Goal: Complete application form

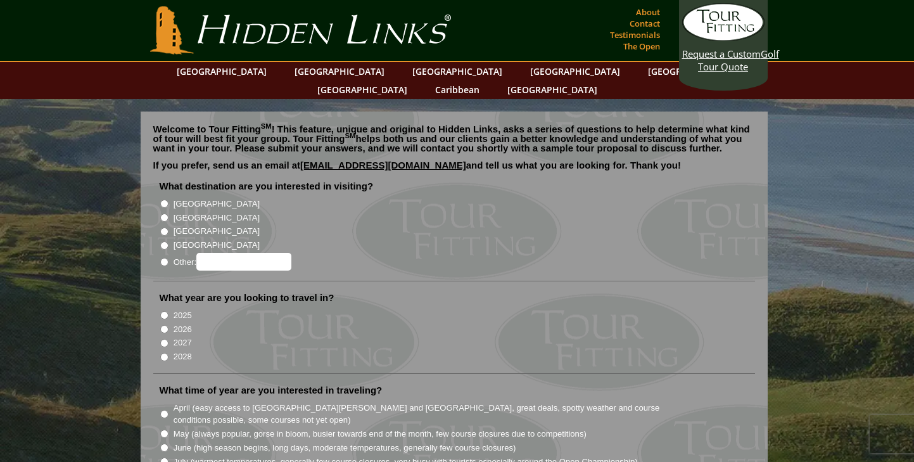
click at [163, 213] on input "[GEOGRAPHIC_DATA]" at bounding box center [164, 217] width 8 height 8
radio input "true"
click at [165, 325] on input "2026" at bounding box center [164, 329] width 8 height 8
radio input "true"
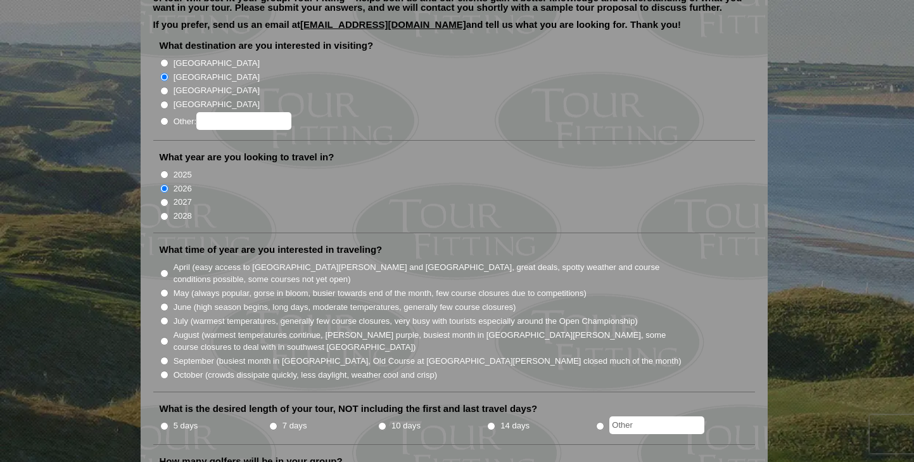
scroll to position [146, 0]
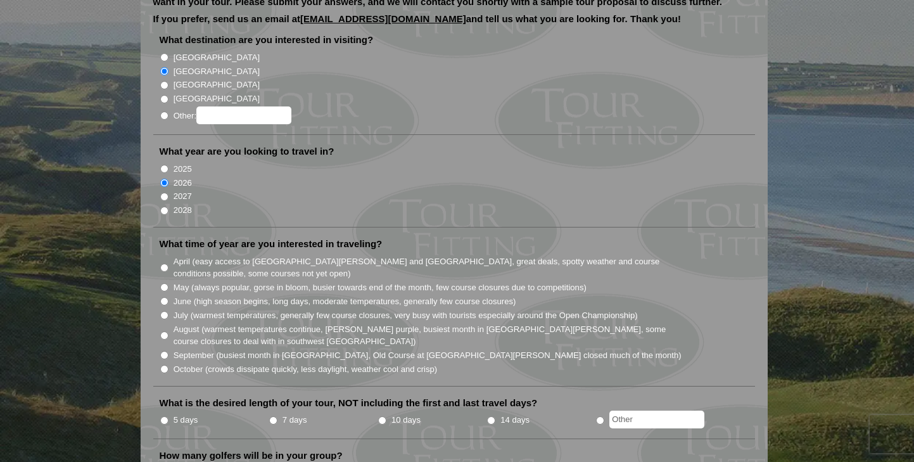
click at [163, 331] on input "August (warmest temperatures continue, [PERSON_NAME] purple, busiest month in […" at bounding box center [164, 335] width 8 height 8
radio input "true"
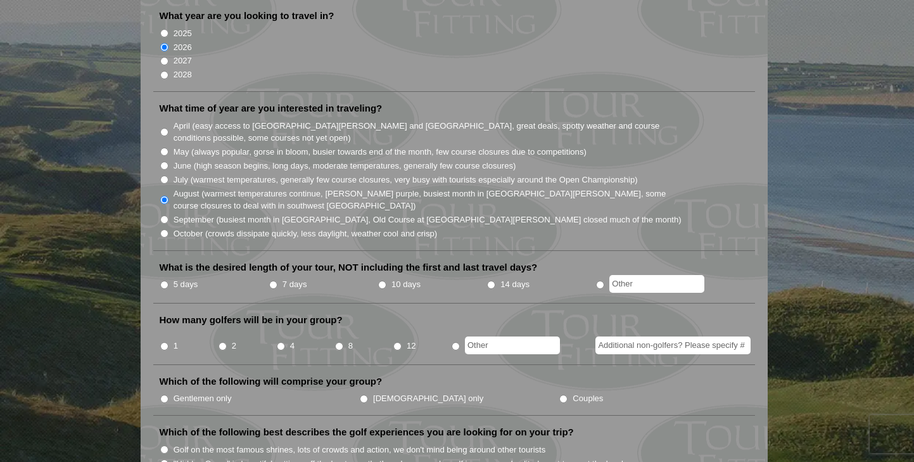
scroll to position [283, 0]
click at [165, 279] on input "5 days" at bounding box center [164, 283] width 8 height 8
radio input "true"
click at [224, 341] on input "2" at bounding box center [223, 345] width 8 height 8
radio input "true"
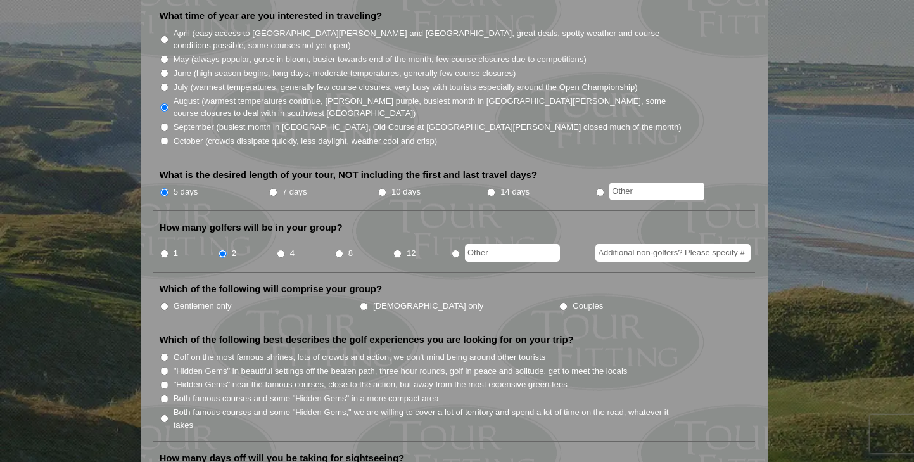
scroll to position [377, 0]
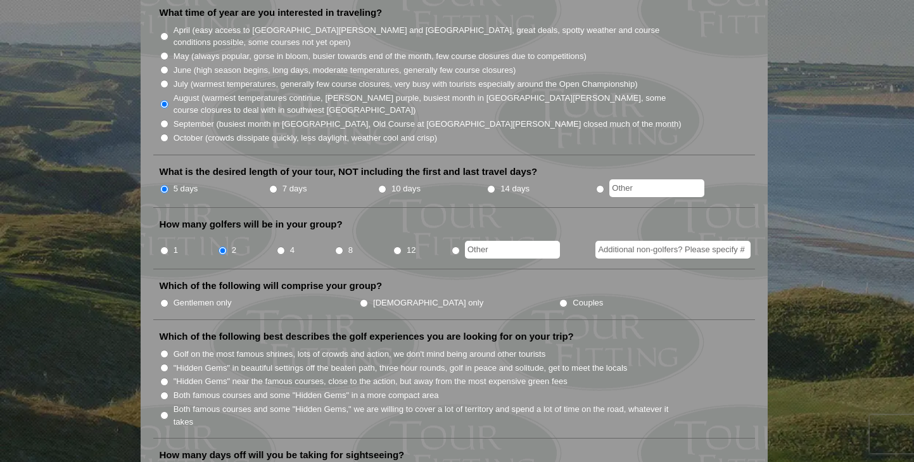
click at [163, 299] on input "Gentlemen only" at bounding box center [164, 303] width 8 height 8
radio input "true"
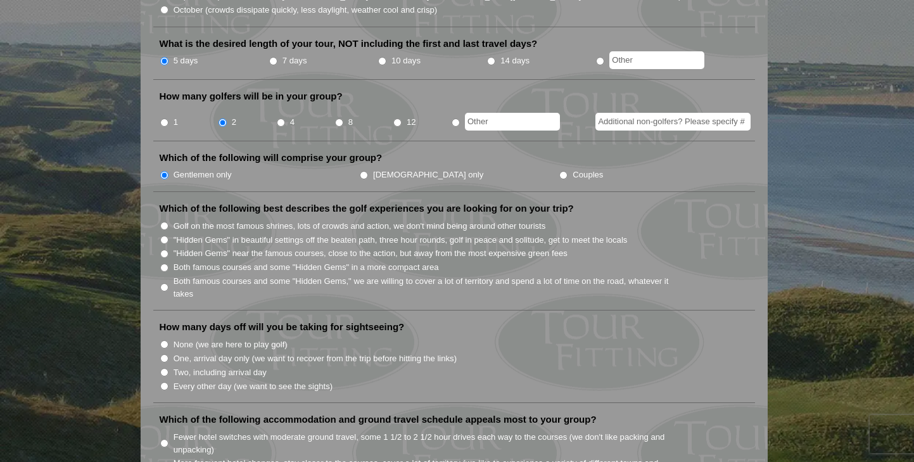
scroll to position [506, 0]
click at [165, 221] on input "Golf on the most famous shrines, lots of crowds and action, we don't mind being…" at bounding box center [164, 225] width 8 height 8
radio input "true"
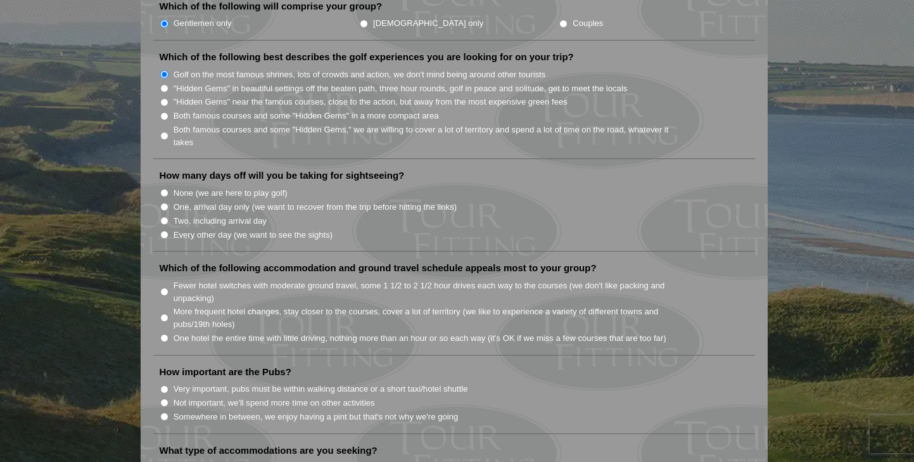
scroll to position [664, 0]
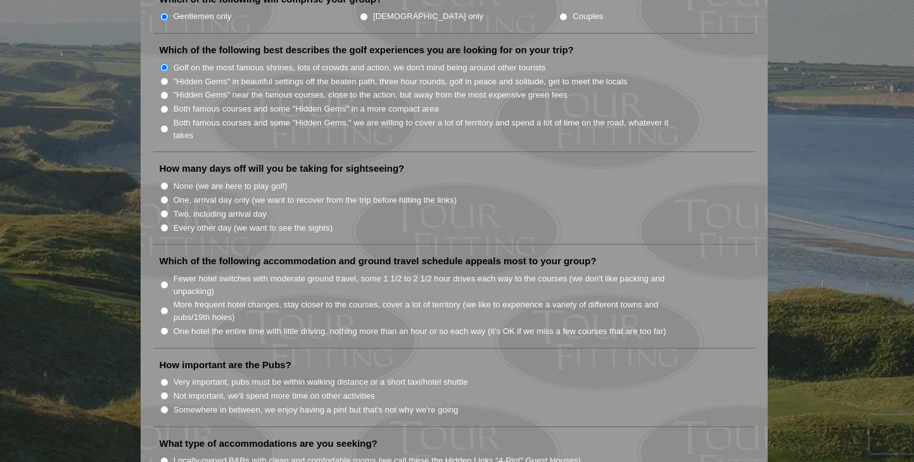
click at [164, 210] on input "Two, including arrival day" at bounding box center [164, 214] width 8 height 8
radio input "true"
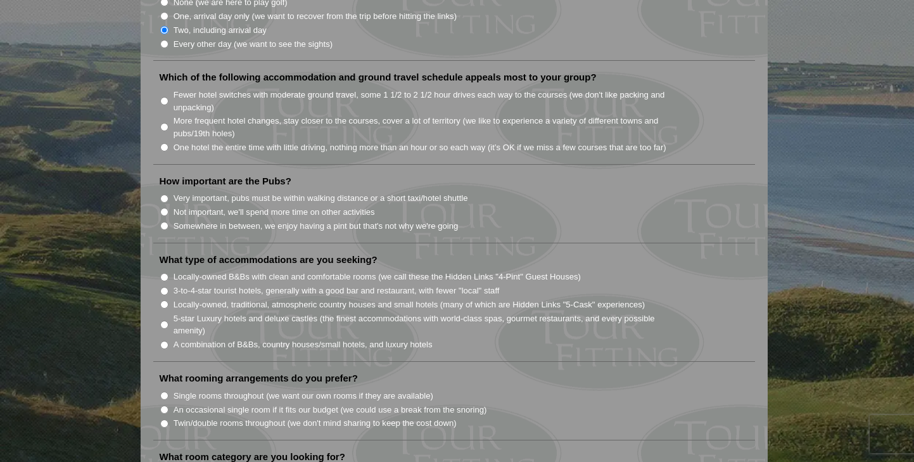
scroll to position [849, 0]
click at [164, 121] on input "More frequent hotel changes, stay closer to the courses, cover a lot of territo…" at bounding box center [164, 125] width 8 height 8
radio input "true"
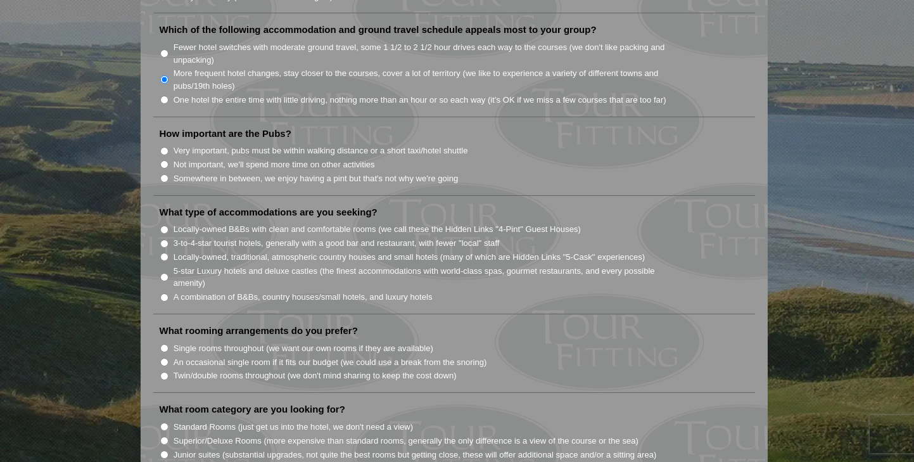
scroll to position [896, 0]
click at [165, 160] on input "Not important, we'll spend more time on other activities" at bounding box center [164, 164] width 8 height 8
radio input "true"
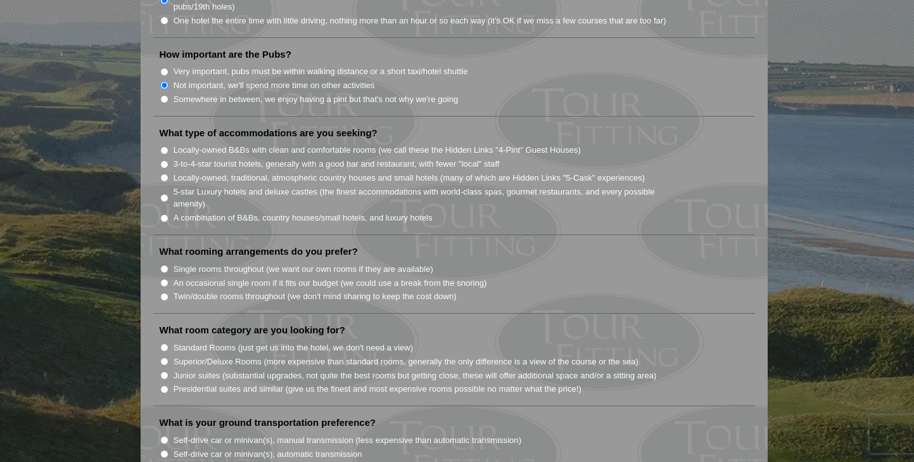
scroll to position [976, 0]
click at [164, 192] on input "5-star Luxury hotels and deluxe castles (the finest accommodations with world-c…" at bounding box center [164, 196] width 8 height 8
radio input "true"
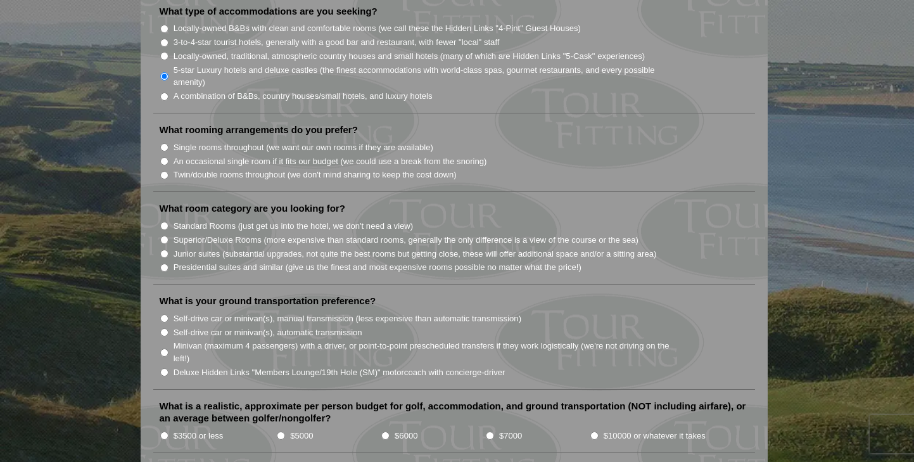
scroll to position [1101, 0]
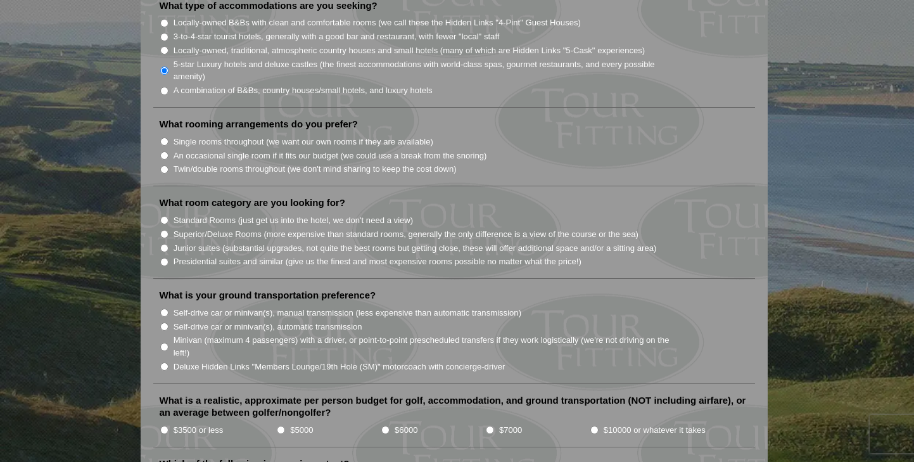
click at [163, 137] on input "Single rooms throughout (we want our own rooms if they are available)" at bounding box center [164, 141] width 8 height 8
radio input "true"
click at [165, 230] on input "Superior/Deluxe Rooms (more expensive than standard rooms, generally the only d…" at bounding box center [164, 234] width 8 height 8
radio input "true"
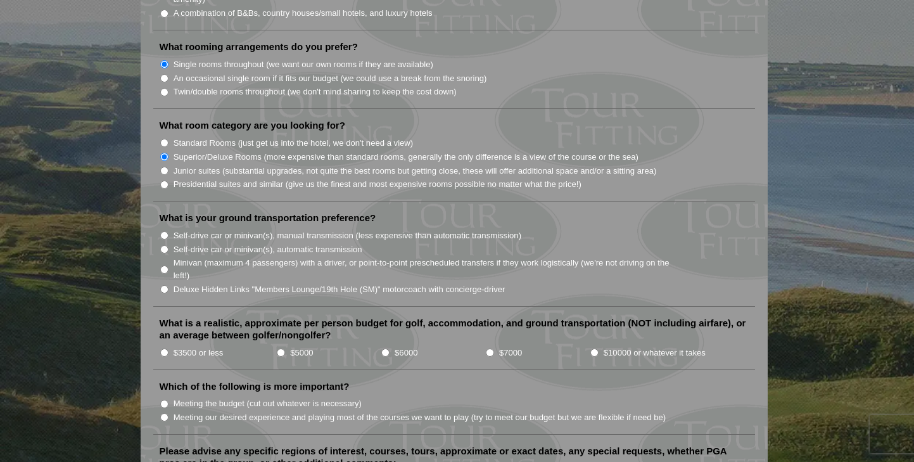
scroll to position [1191, 0]
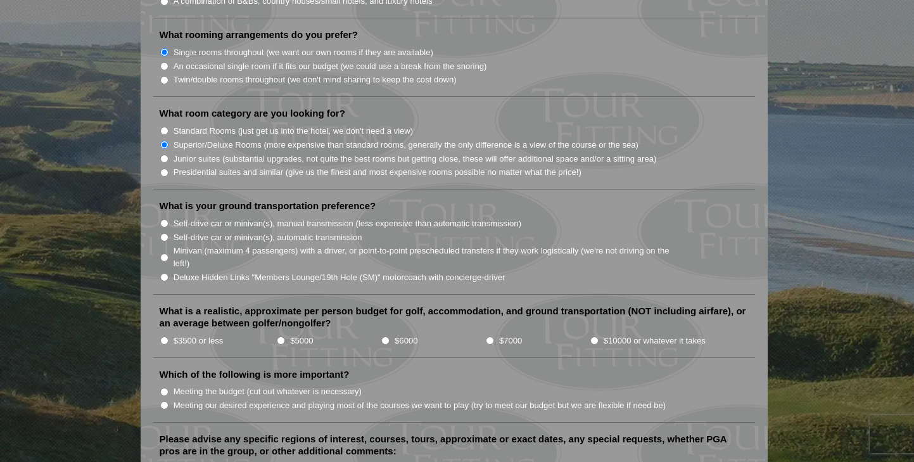
click at [165, 233] on input "Self-drive car or minivan(s), automatic transmission" at bounding box center [164, 237] width 8 height 8
radio input "true"
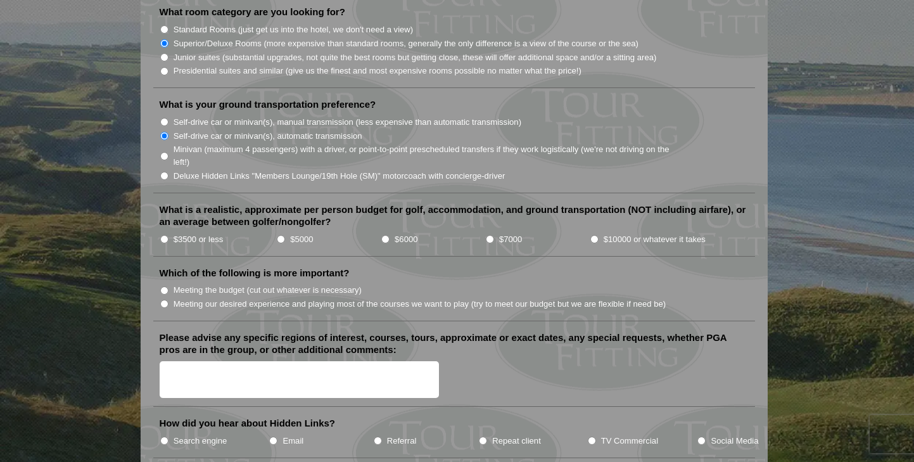
scroll to position [1298, 0]
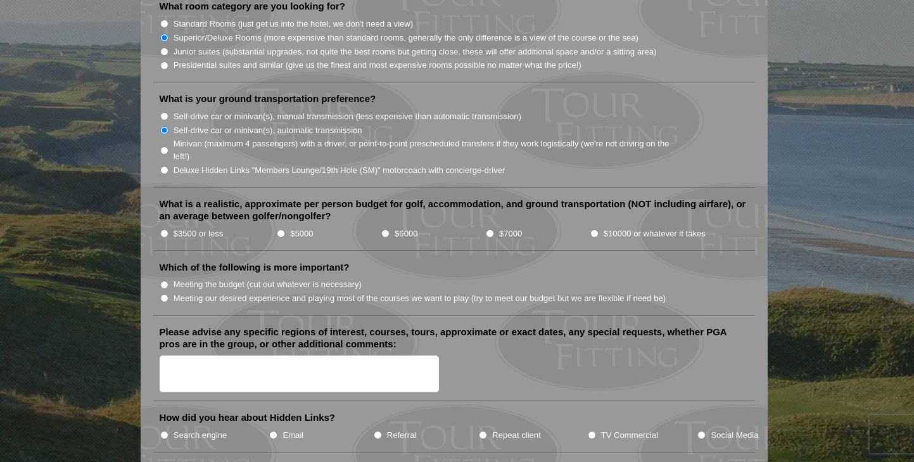
click at [593, 229] on input "$10000 or whatever it takes" at bounding box center [594, 233] width 8 height 8
radio input "true"
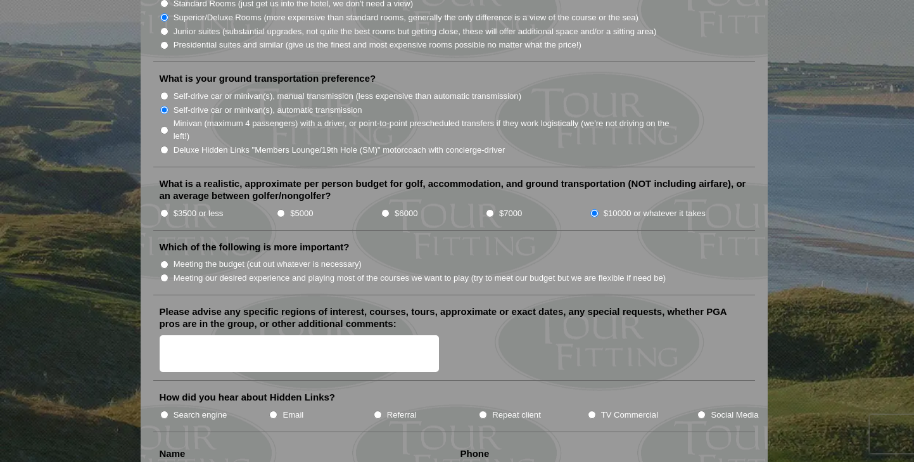
scroll to position [1324, 0]
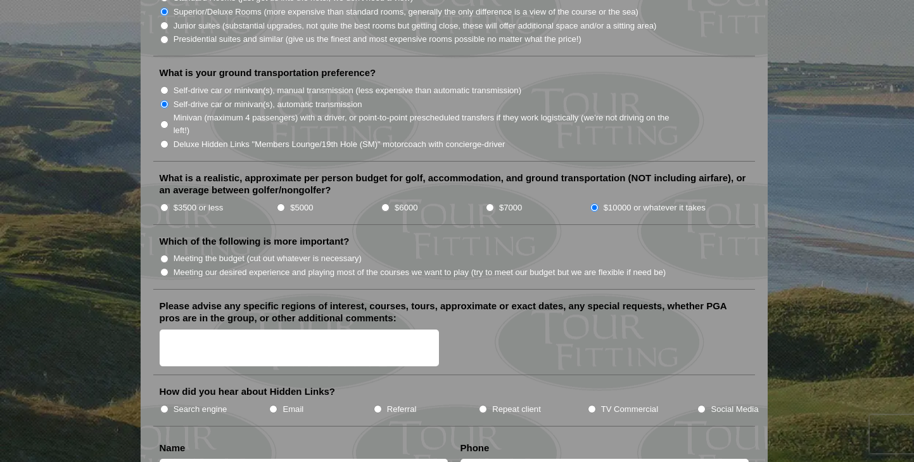
click at [165, 268] on input "Meeting our desired experience and playing most of the courses we want to play …" at bounding box center [164, 272] width 8 height 8
radio input "true"
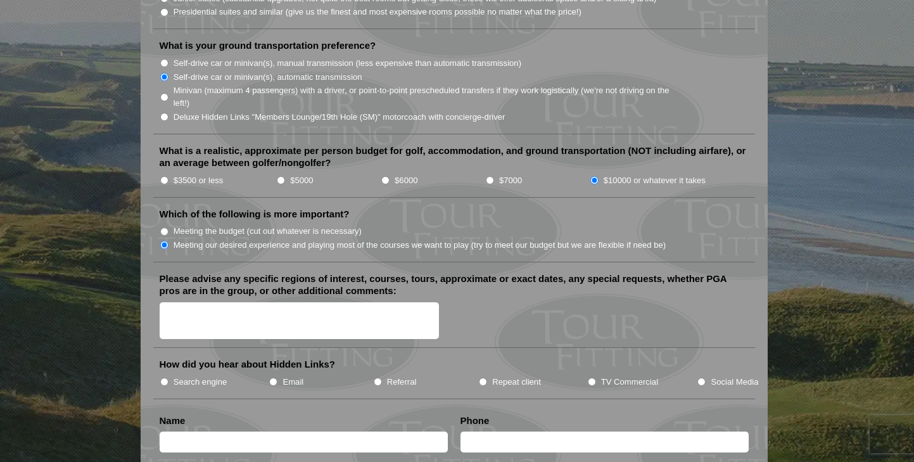
scroll to position [1352, 0]
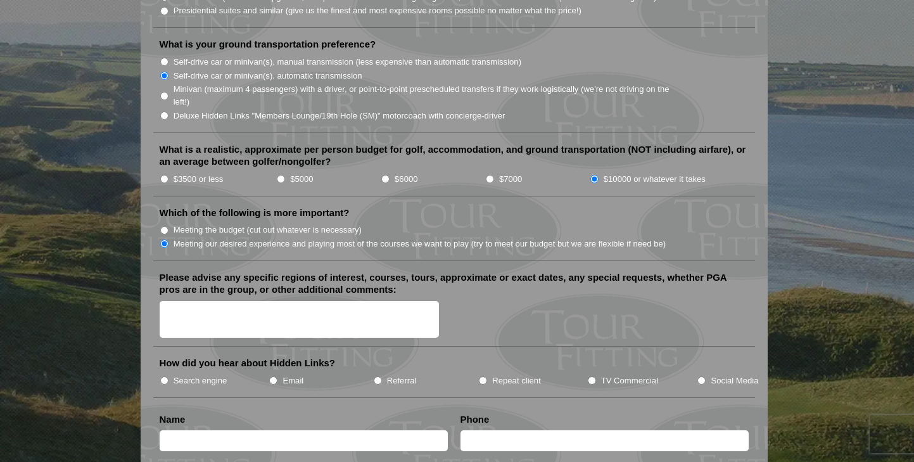
click at [589, 376] on input "TV Commercial" at bounding box center [592, 380] width 8 height 8
radio input "true"
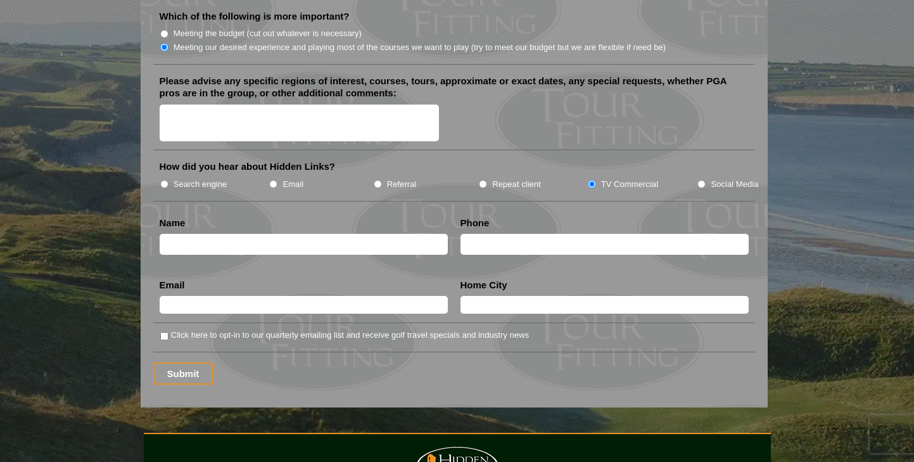
scroll to position [1549, 0]
click at [174, 233] on input "text" at bounding box center [304, 243] width 288 height 21
type input "[PERSON_NAME]"
click at [480, 233] on input "text" at bounding box center [604, 243] width 288 height 21
type input "6024108437"
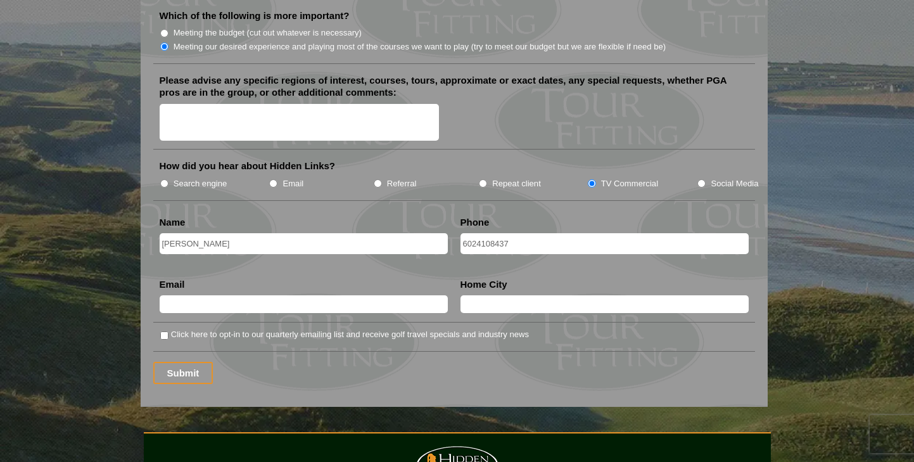
type input "[PERSON_NAME][EMAIL_ADDRESS][PERSON_NAME][DOMAIN_NAME]"
click at [522, 295] on input "SCOTTSDALE" at bounding box center [604, 304] width 288 height 18
type input "S"
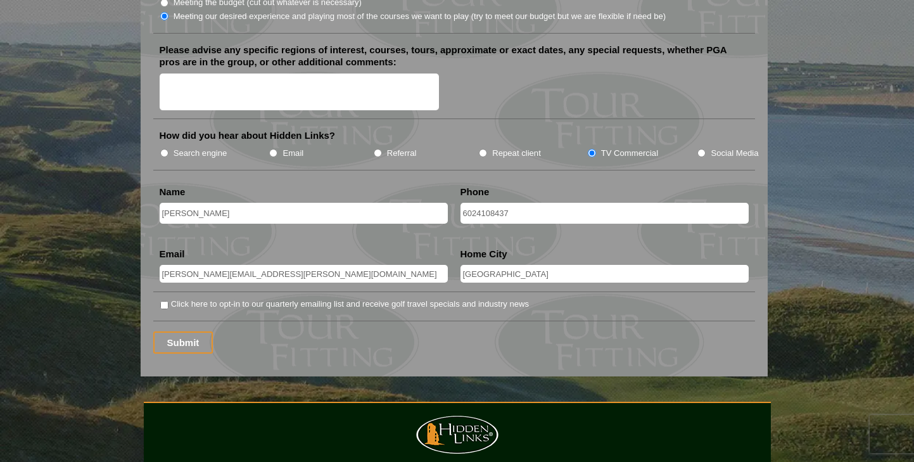
scroll to position [1578, 0]
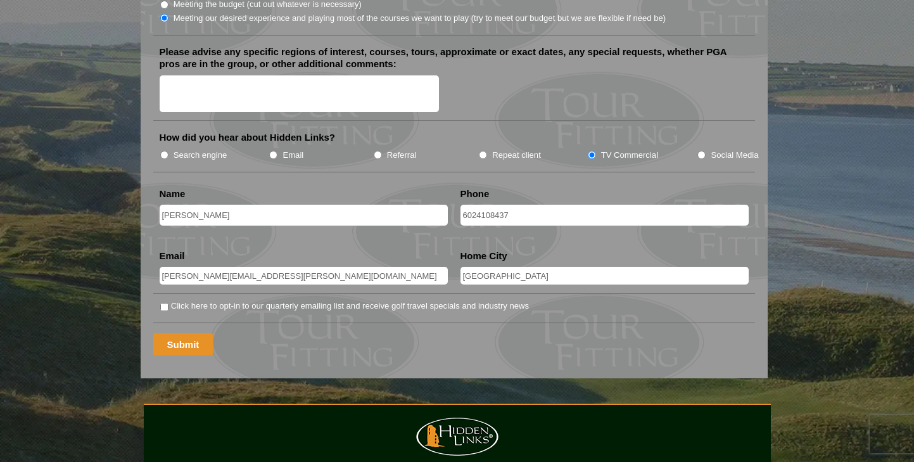
type input "[GEOGRAPHIC_DATA]"
click at [189, 333] on input "Submit" at bounding box center [183, 344] width 60 height 22
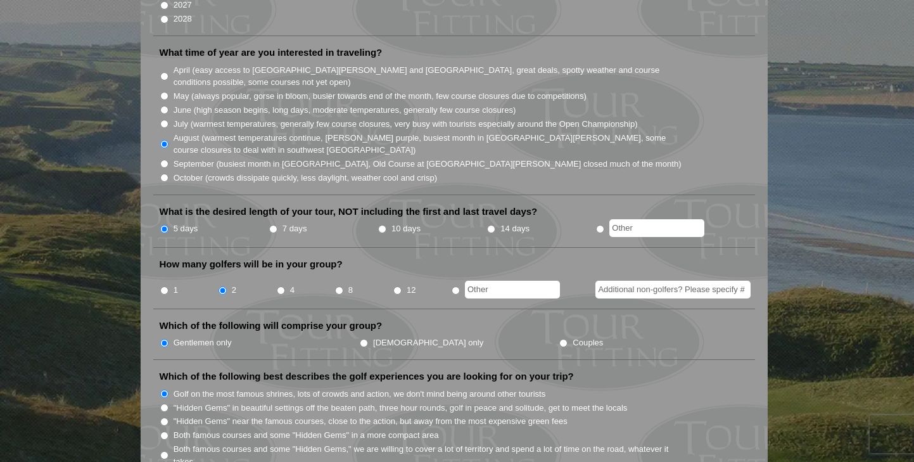
scroll to position [378, 0]
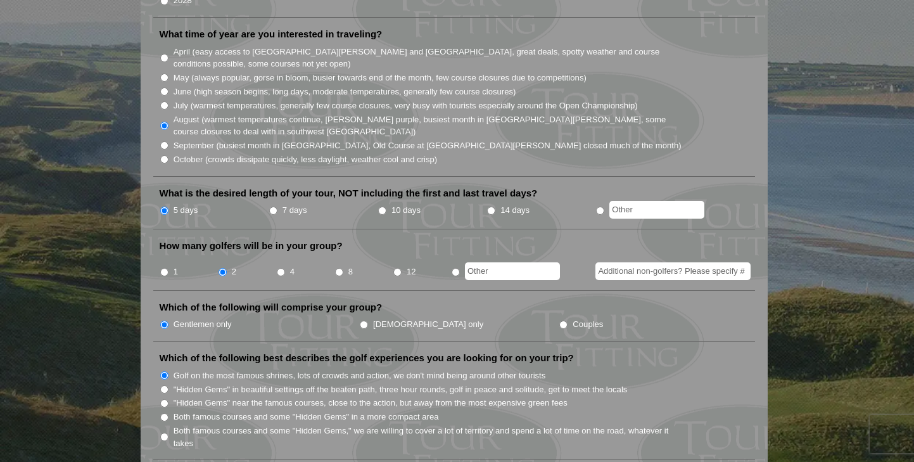
click at [673, 262] on input "Additional non-golfers? Please specify #" at bounding box center [672, 271] width 155 height 18
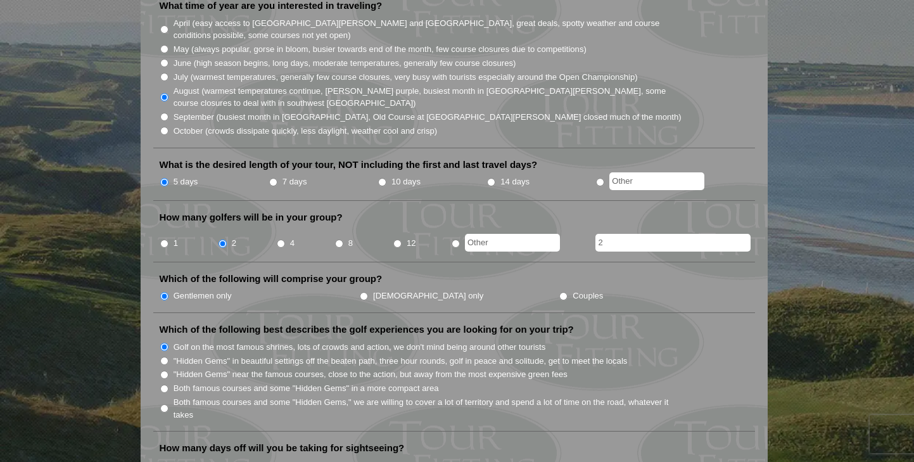
scroll to position [410, 0]
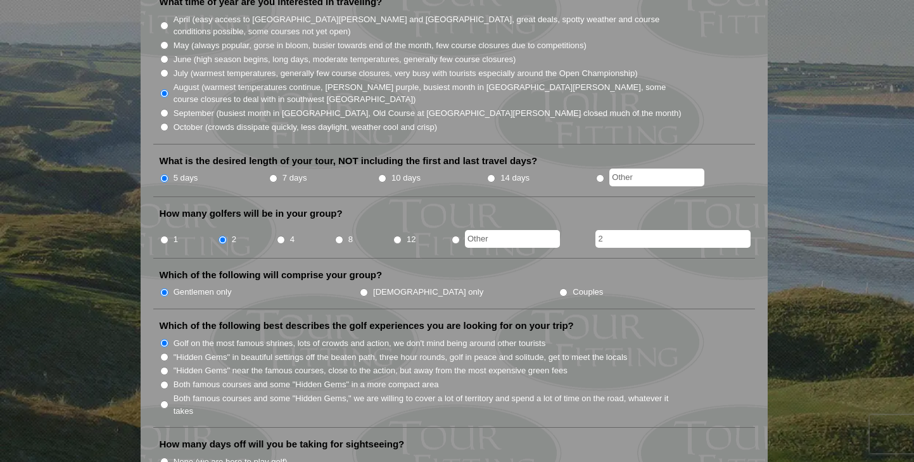
type input "2"
click at [559, 288] on input "Couples" at bounding box center [563, 292] width 8 height 8
radio input "true"
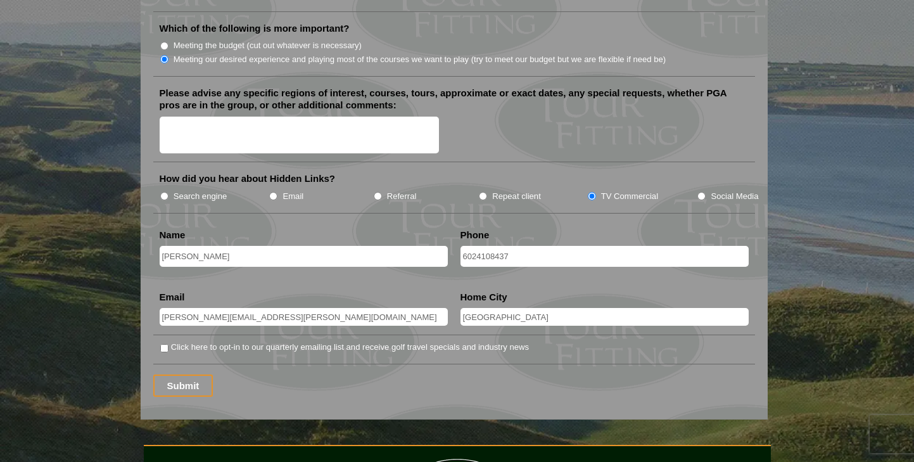
scroll to position [1561, 0]
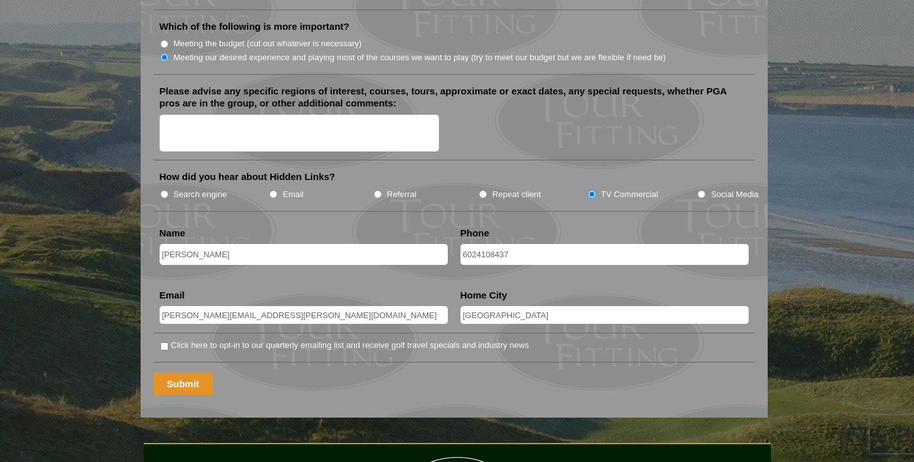
click at [196, 372] on input "Submit" at bounding box center [183, 383] width 60 height 22
